Goal: Find specific page/section: Find specific page/section

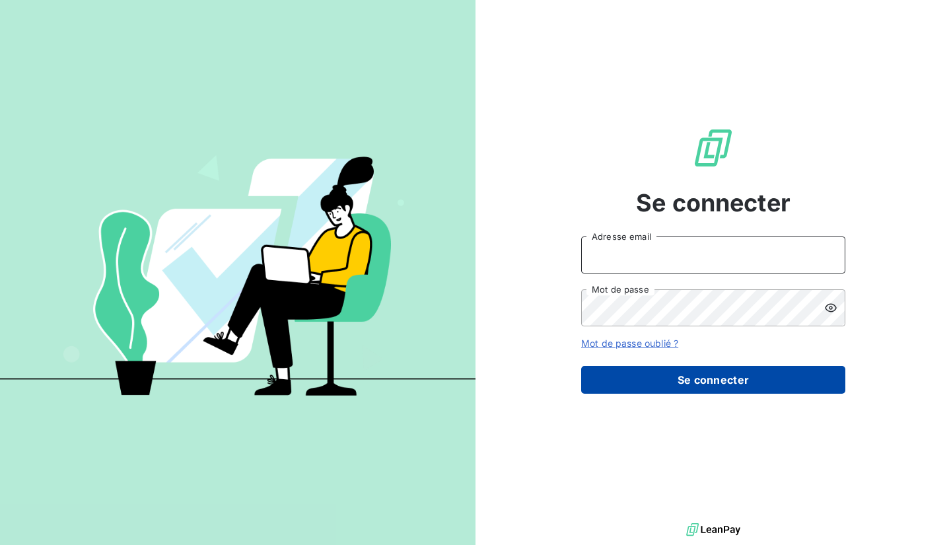
type input "[EMAIL_ADDRESS][DOMAIN_NAME]"
click at [616, 371] on button "Se connecter" at bounding box center [713, 380] width 264 height 28
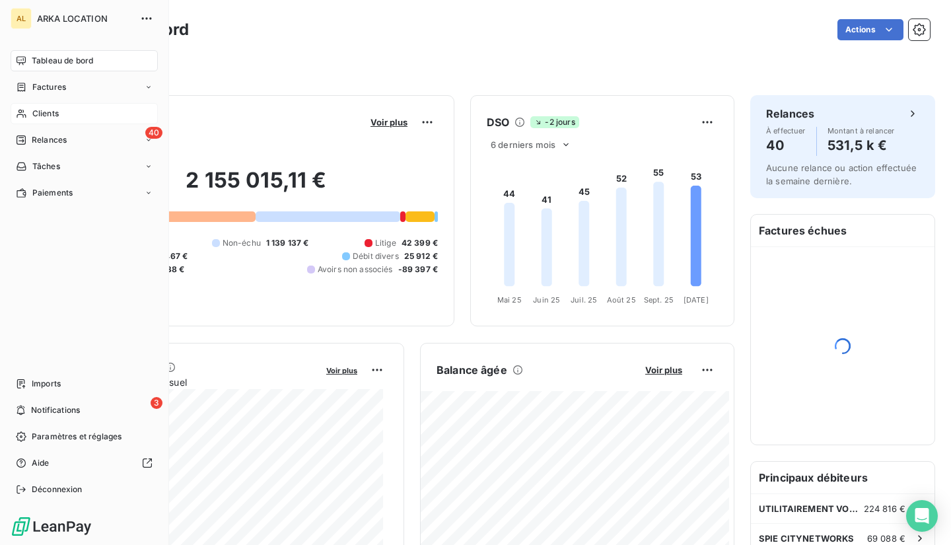
click at [47, 116] on span "Clients" at bounding box center [45, 114] width 26 height 12
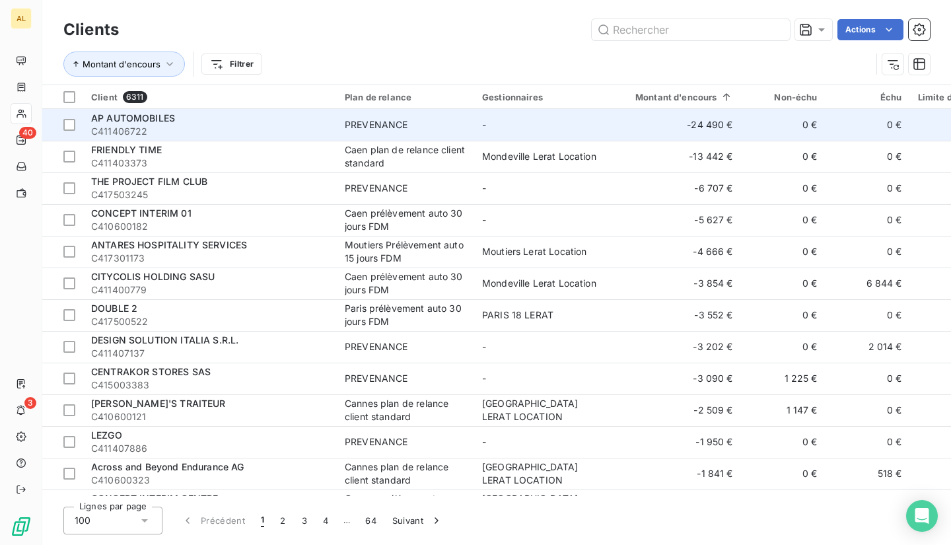
click at [147, 120] on span "AP AUTOMOBILES" at bounding box center [133, 117] width 84 height 11
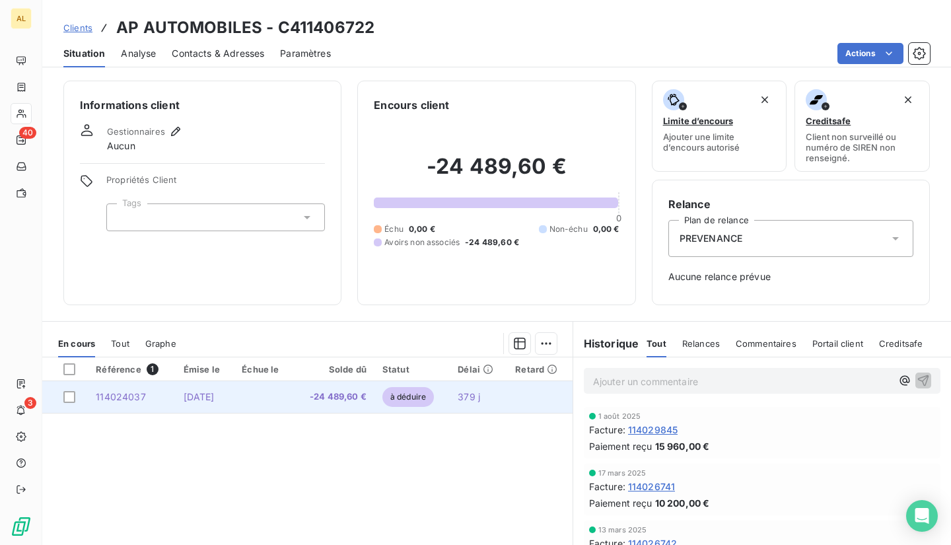
click at [197, 396] on span "[DATE]" at bounding box center [199, 396] width 31 height 11
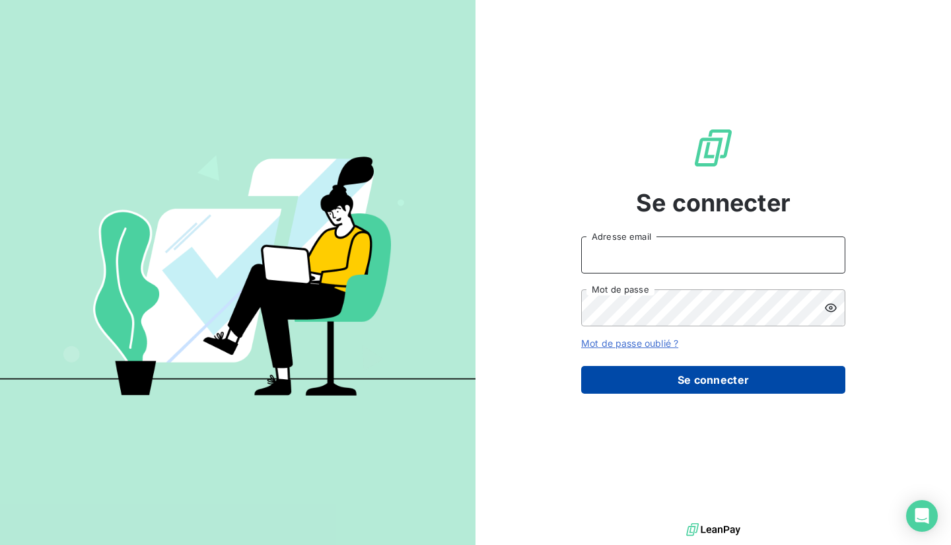
type input "[EMAIL_ADDRESS][DOMAIN_NAME]"
click at [657, 373] on button "Se connecter" at bounding box center [713, 380] width 264 height 28
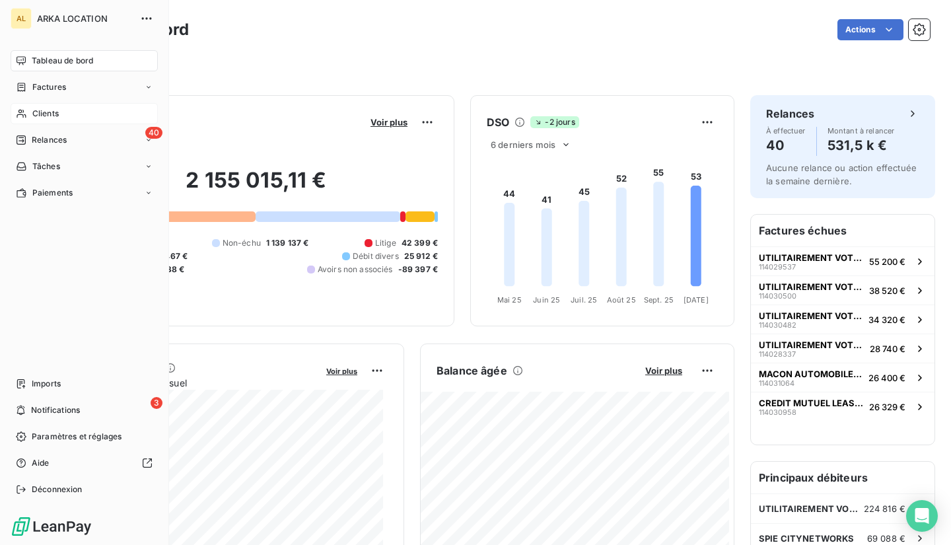
click at [46, 114] on span "Clients" at bounding box center [45, 114] width 26 height 12
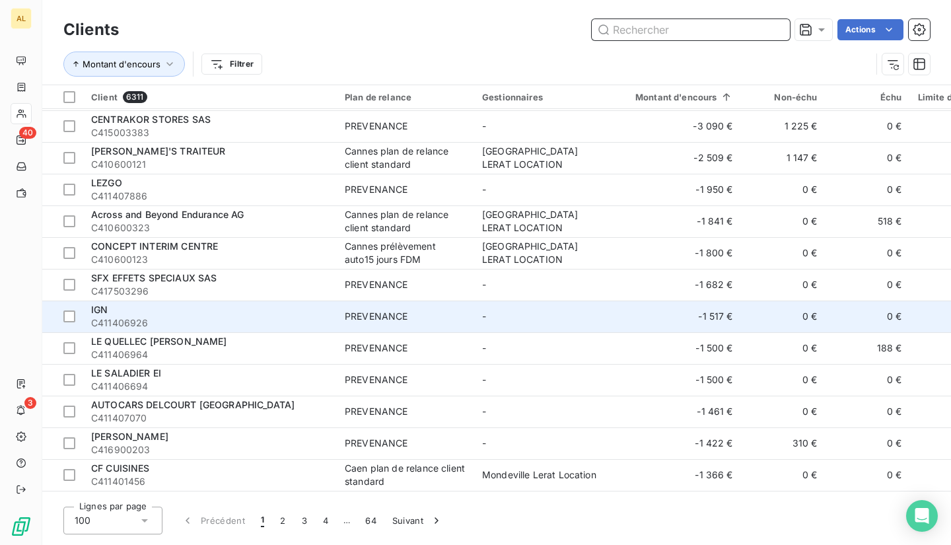
scroll to position [330, 0]
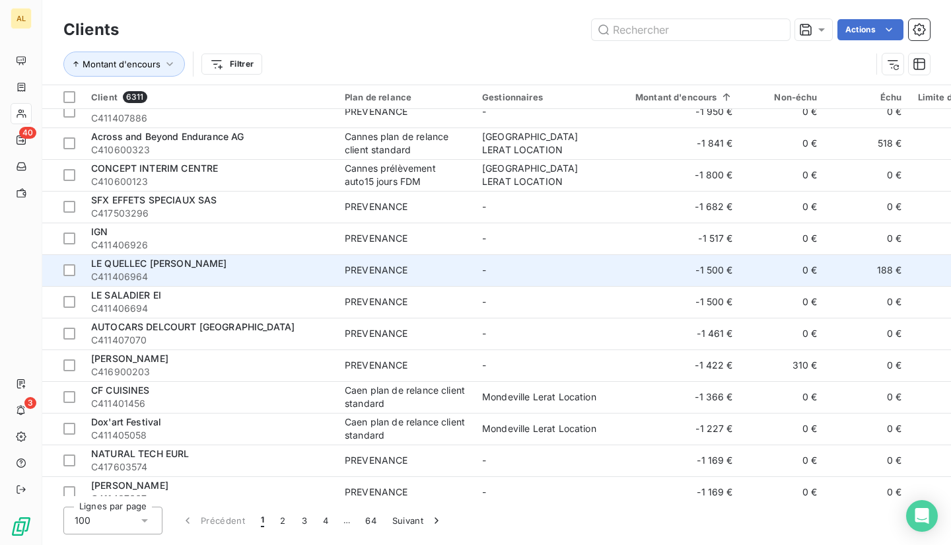
click at [528, 269] on td "-" at bounding box center [542, 270] width 137 height 32
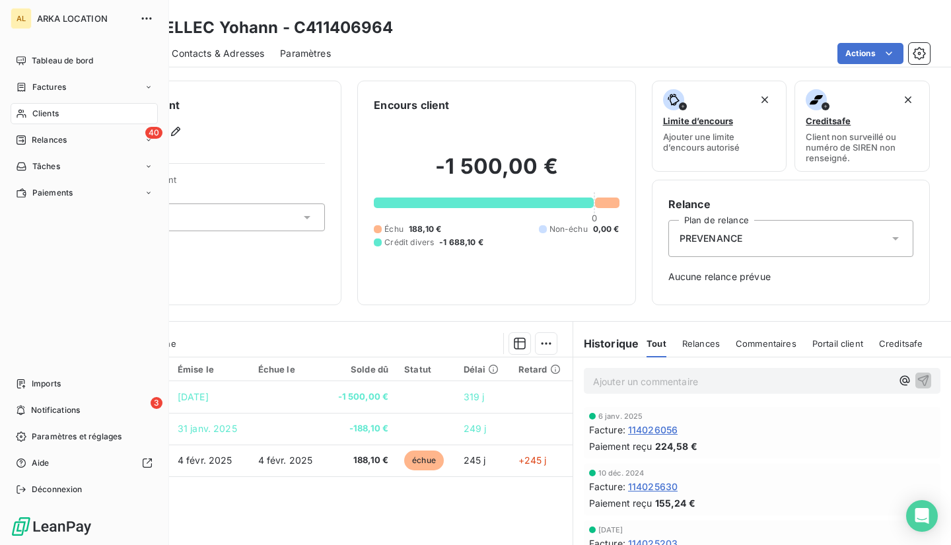
click at [44, 109] on span "Clients" at bounding box center [45, 114] width 26 height 12
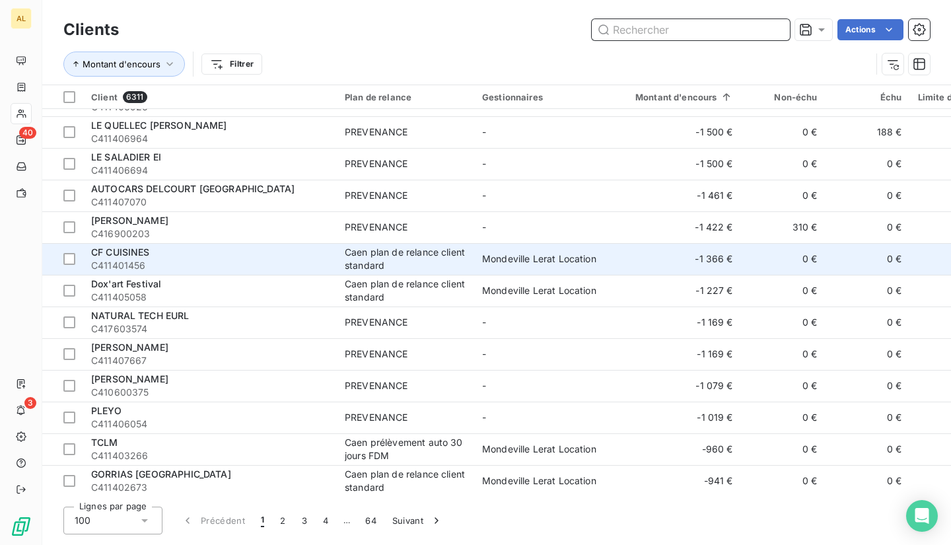
scroll to position [396, 0]
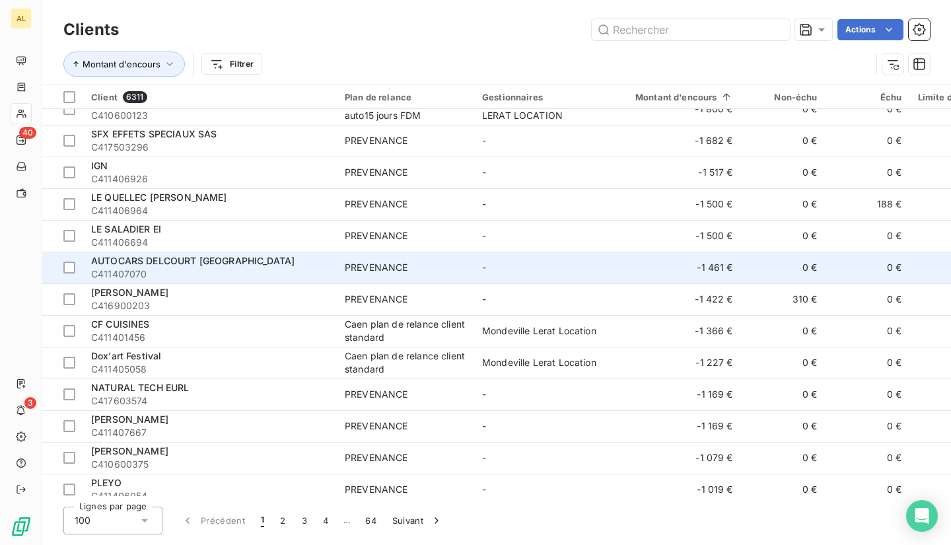
click at [264, 268] on span "C411407070" at bounding box center [210, 274] width 238 height 13
